Goal: Task Accomplishment & Management: Manage account settings

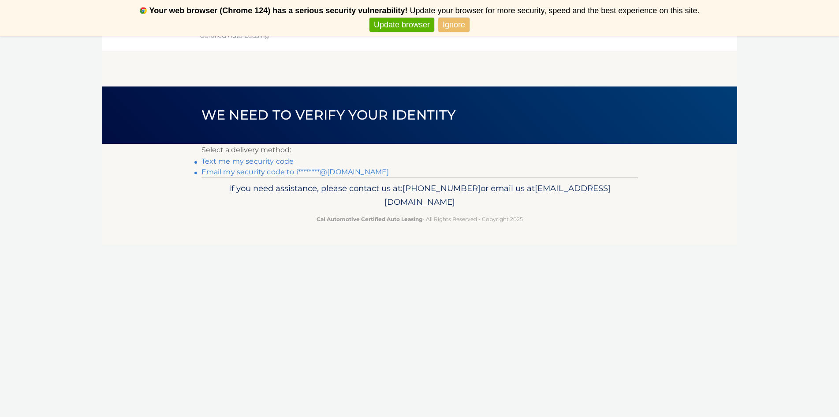
click at [266, 171] on link "Email my security code to i********@gmail.com" at bounding box center [295, 172] width 188 height 8
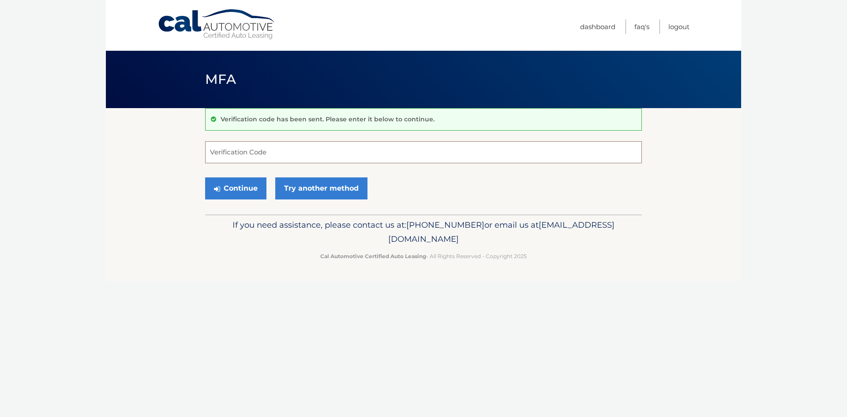
click at [257, 149] on input "Verification Code" at bounding box center [423, 152] width 436 height 22
paste input "003561"
type input "003561"
click at [241, 189] on button "Continue" at bounding box center [235, 188] width 61 height 22
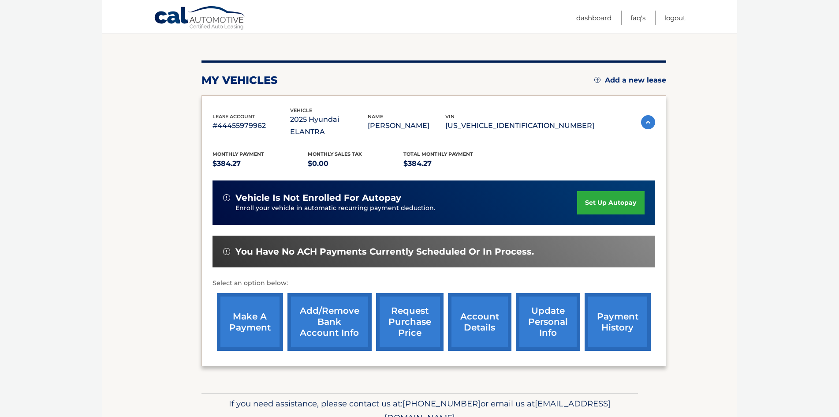
scroll to position [88, 0]
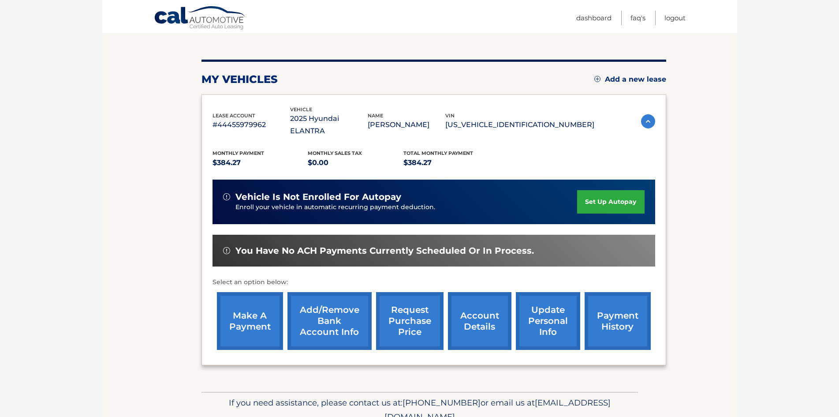
click at [253, 308] on link "make a payment" at bounding box center [250, 321] width 66 height 58
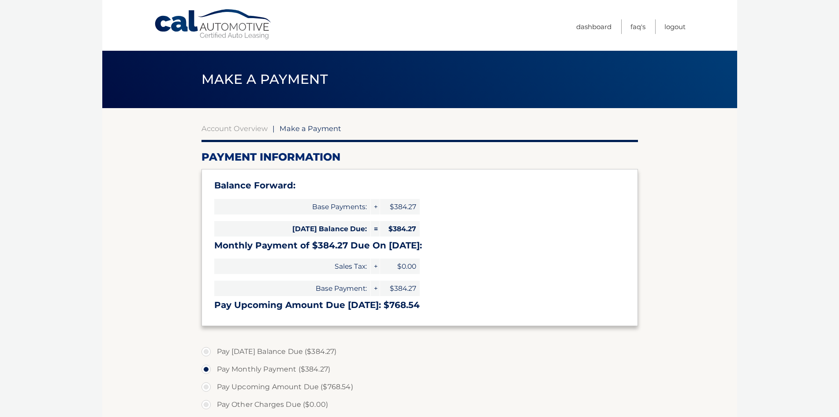
select select "MDNhYTAwMTYtMzQ1YS00NTVhLWFjMjEtOTAzOWZlNzIyYzIw"
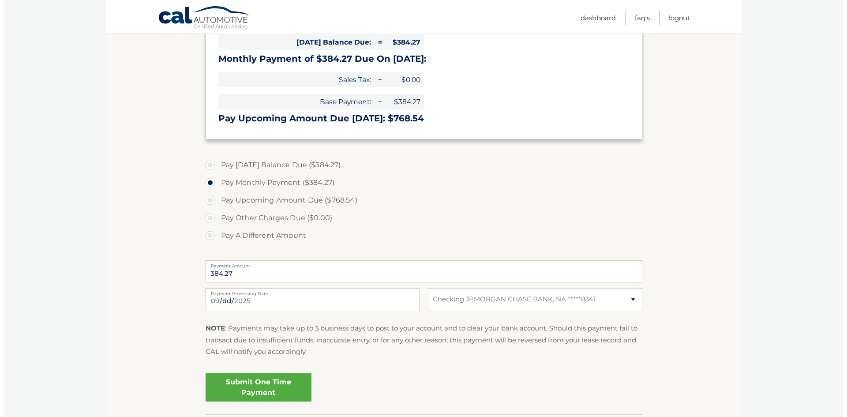
scroll to position [220, 0]
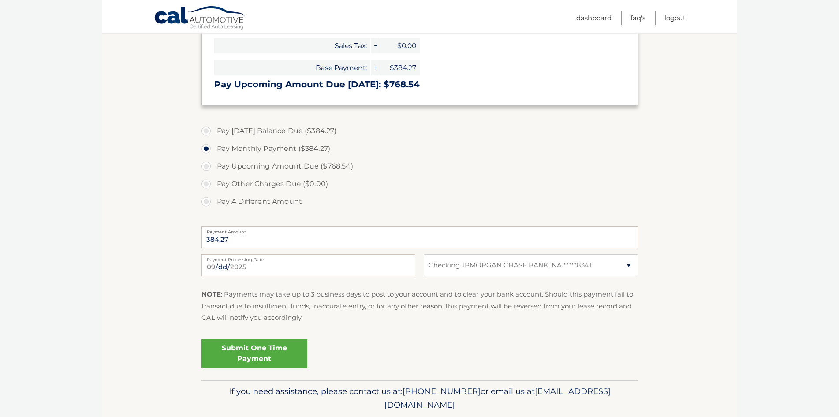
click at [281, 353] on link "Submit One Time Payment" at bounding box center [254, 353] width 106 height 28
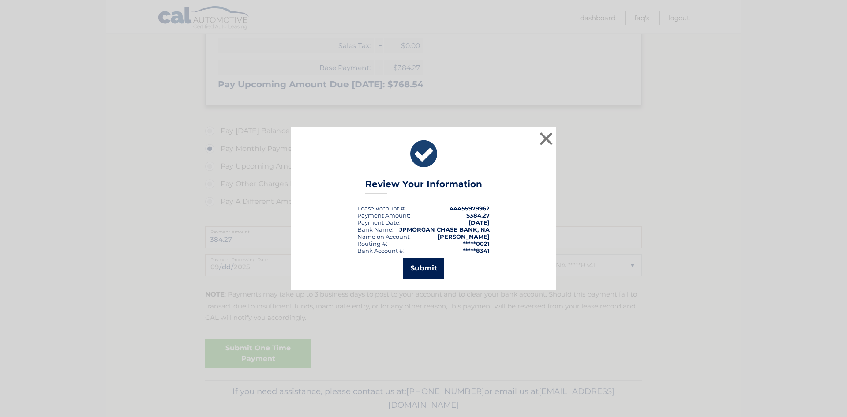
click at [429, 265] on button "Submit" at bounding box center [423, 267] width 41 height 21
